Goal: Task Accomplishment & Management: Manage account settings

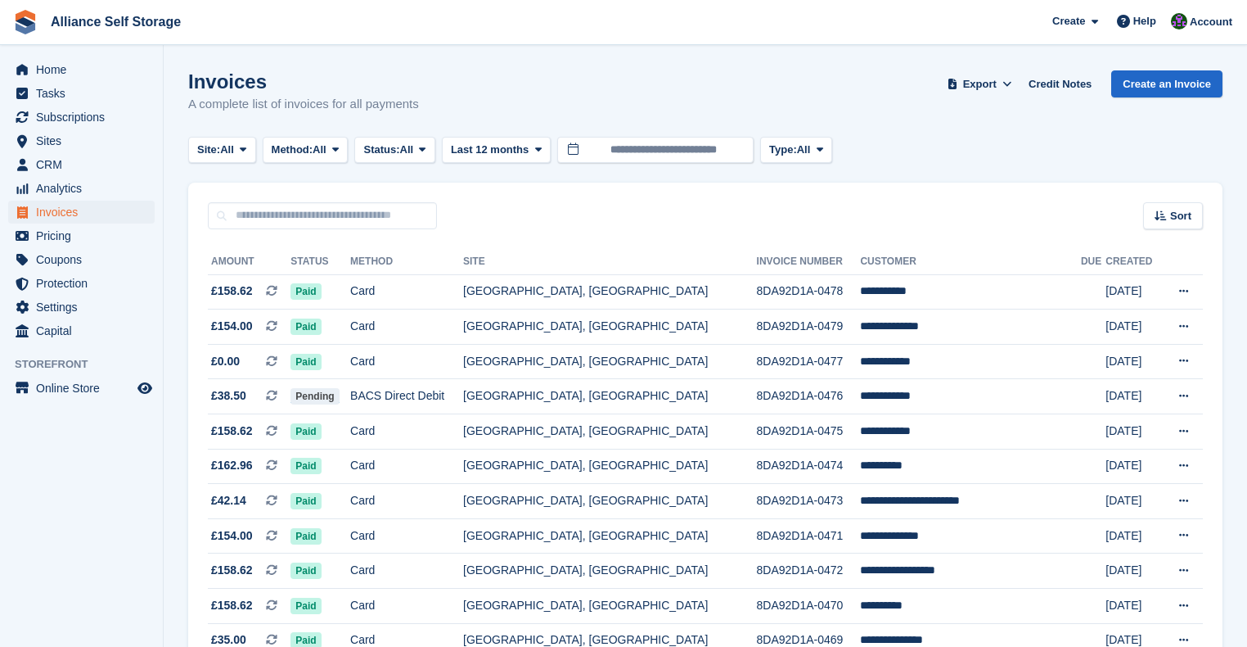
scroll to position [527, 0]
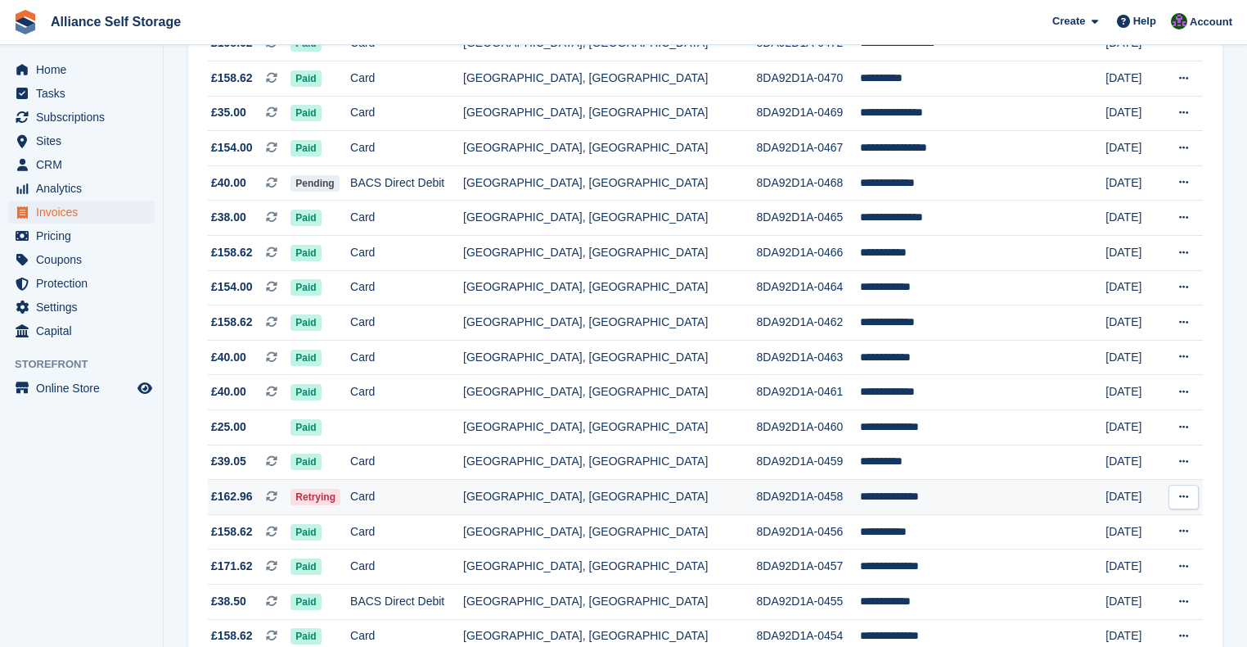
click at [432, 506] on td "Card" at bounding box center [406, 497] width 113 height 35
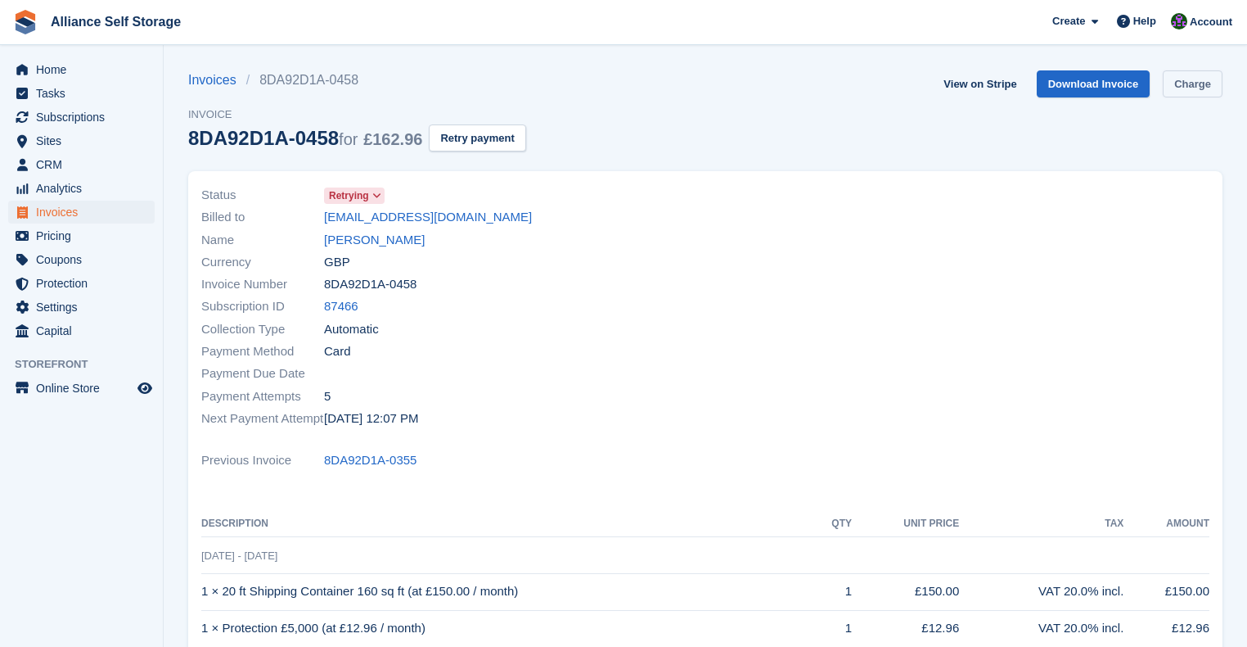
click at [1205, 80] on link "Charge" at bounding box center [1193, 83] width 60 height 27
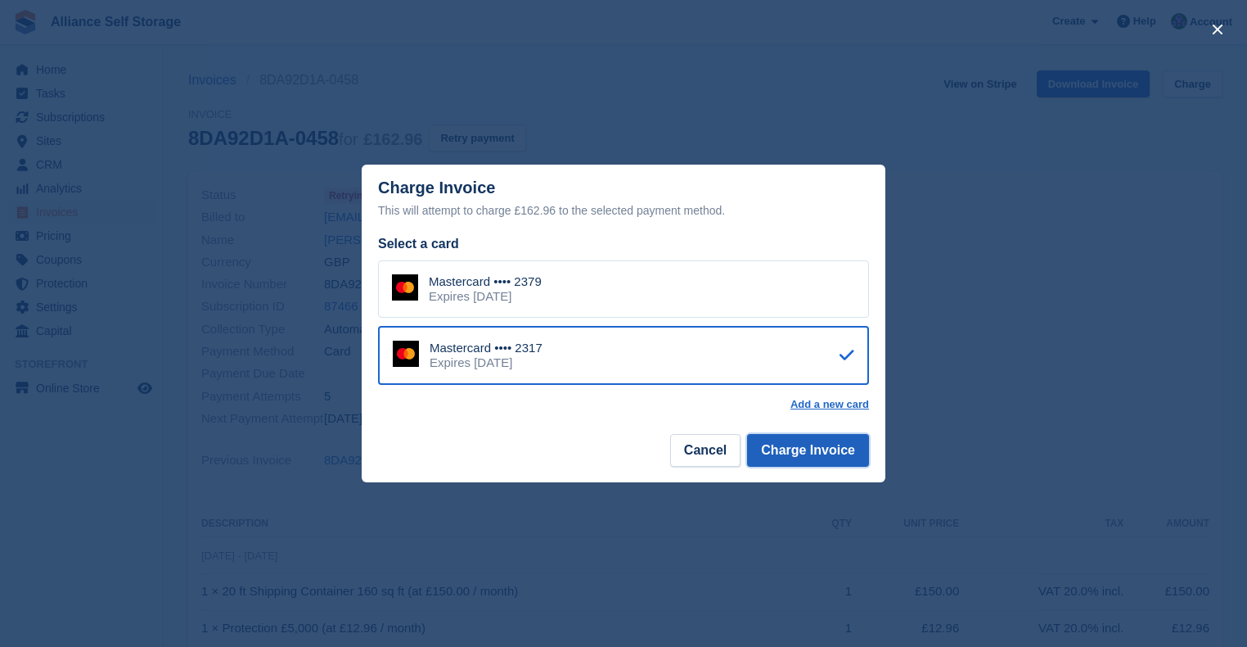
click at [820, 459] on button "Charge Invoice" at bounding box center [808, 450] width 122 height 33
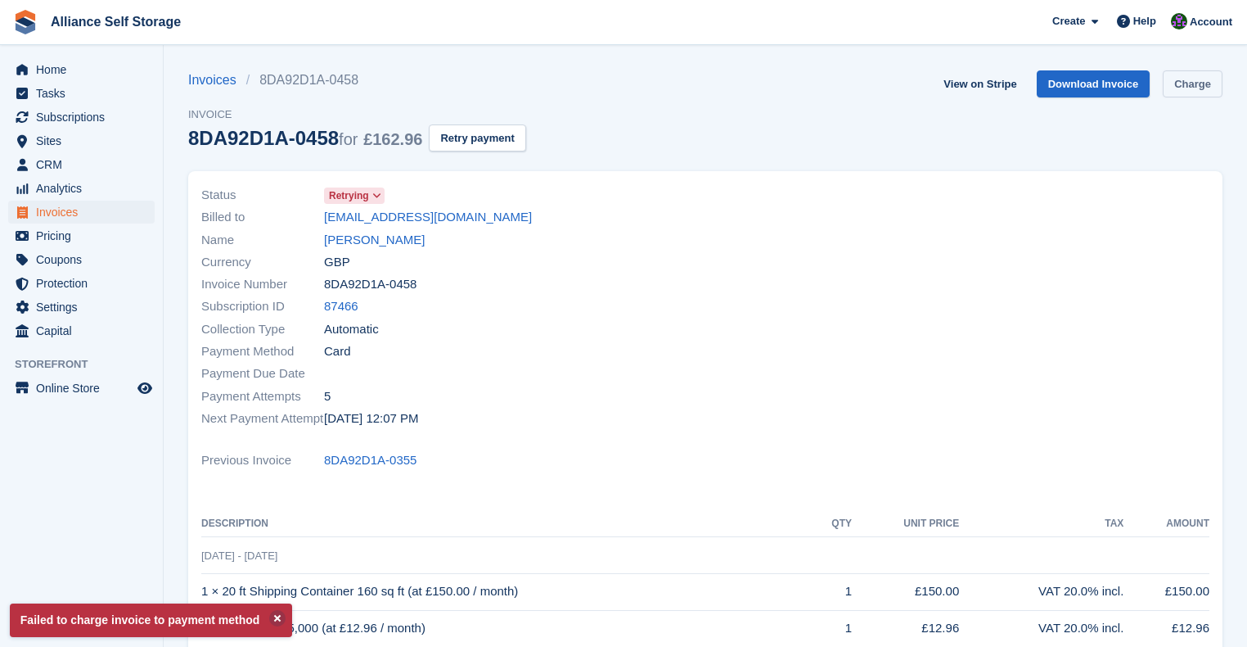
click at [1205, 82] on link "Charge" at bounding box center [1193, 83] width 60 height 27
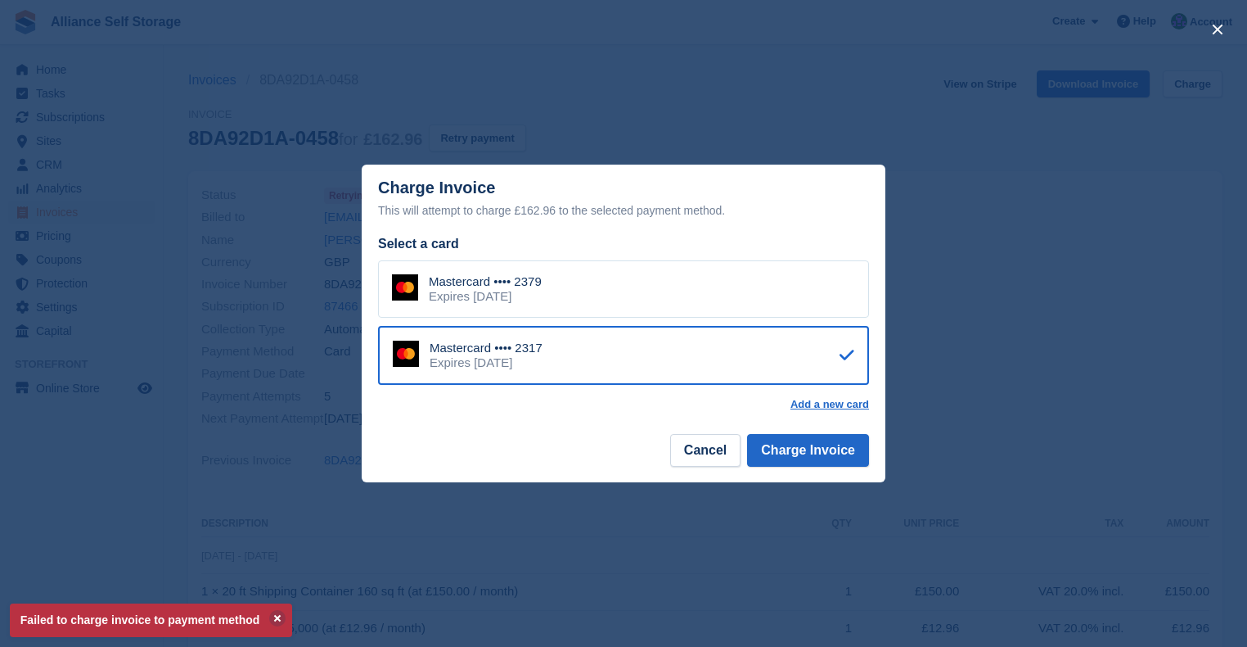
click at [687, 283] on div "Mastercard •••• 2379 Expires [DATE]" at bounding box center [623, 288] width 491 height 57
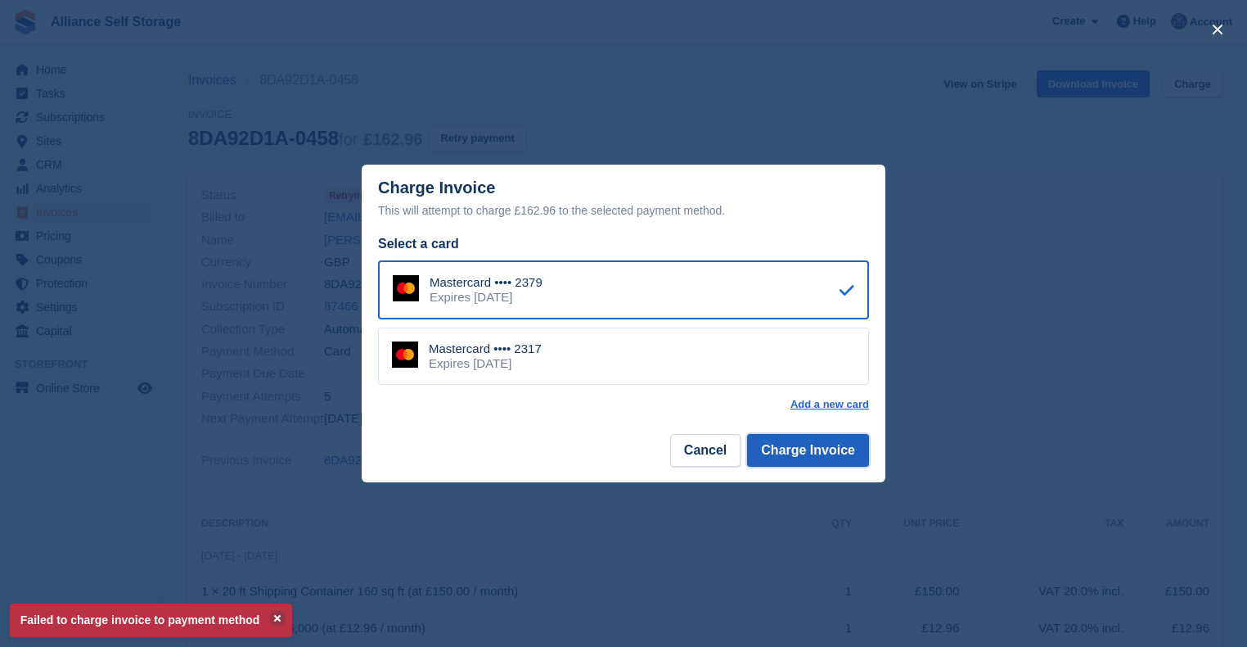
click at [804, 458] on button "Charge Invoice" at bounding box center [808, 450] width 122 height 33
